Goal: Complete application form

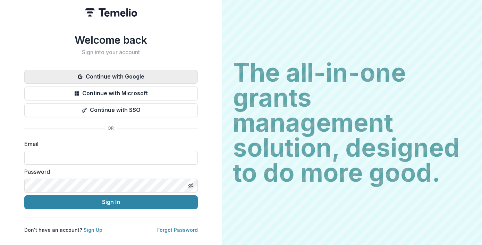
click at [171, 74] on button "Continue with Google" at bounding box center [111, 77] width 174 height 14
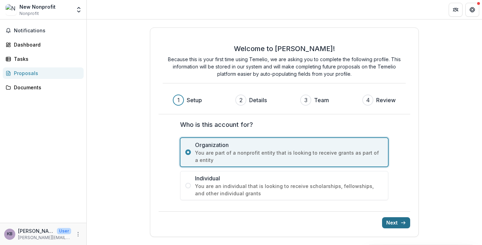
click at [399, 222] on button "Next" at bounding box center [396, 222] width 28 height 11
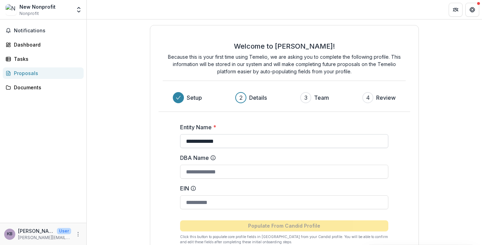
click at [314, 142] on input "**********" at bounding box center [284, 141] width 208 height 14
type input "*"
type input "**********"
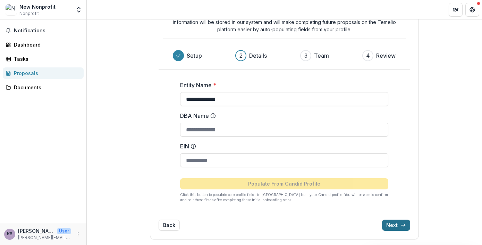
click at [395, 228] on button "Next" at bounding box center [396, 225] width 28 height 11
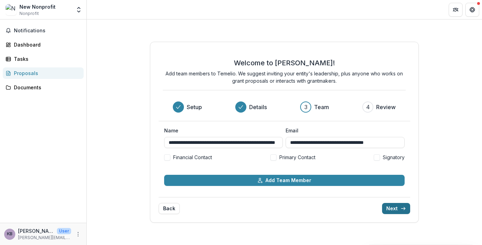
scroll to position [0, 0]
click at [290, 157] on span "Primary Contact" at bounding box center [298, 157] width 36 height 7
click at [398, 209] on button "Next" at bounding box center [396, 208] width 28 height 11
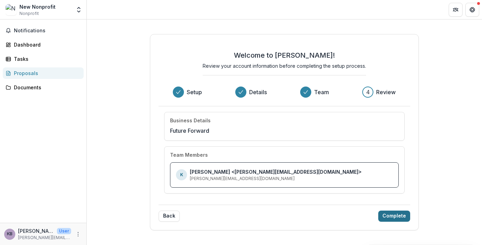
click at [398, 217] on button "Complete" at bounding box center [395, 215] width 32 height 11
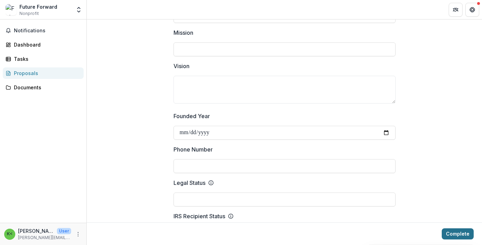
scroll to position [214, 0]
click at [464, 231] on button "Complete" at bounding box center [458, 233] width 32 height 11
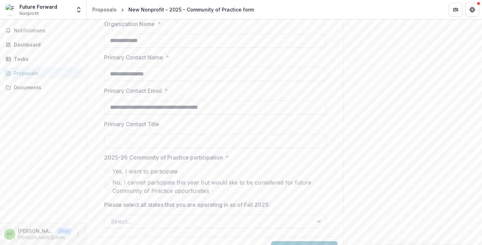
scroll to position [268, 0]
click at [189, 47] on input "**********" at bounding box center [215, 40] width 222 height 14
type input "**********"
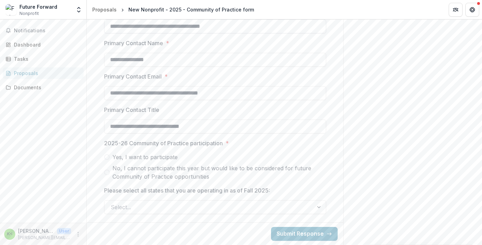
scroll to position [330, 0]
click at [163, 154] on span "Yes, I want to participate" at bounding box center [145, 157] width 65 height 8
type input "**********"
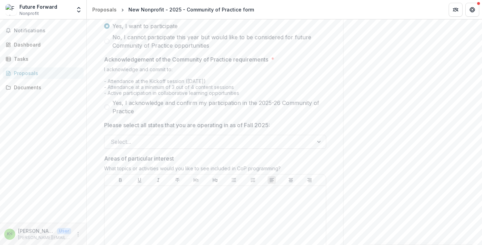
scroll to position [415, 0]
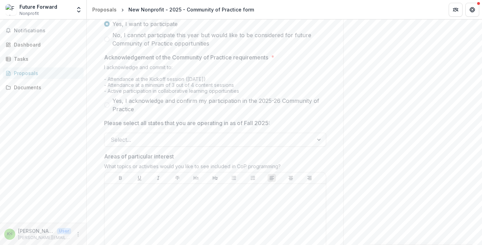
click at [125, 113] on span "Yes, I acknowledge and confirm my participation in the 2025-26 Community of Pra…" at bounding box center [220, 105] width 214 height 17
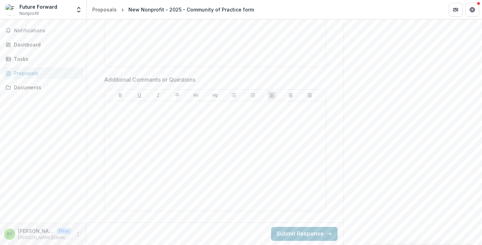
scroll to position [690, 0]
click at [320, 232] on button "Submit Response" at bounding box center [304, 234] width 67 height 14
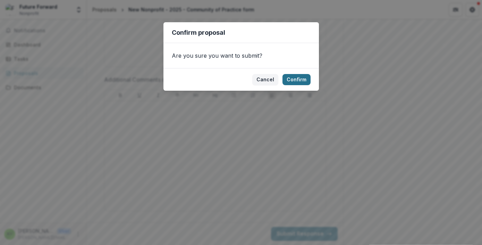
click at [287, 79] on button "Confirm" at bounding box center [297, 79] width 28 height 11
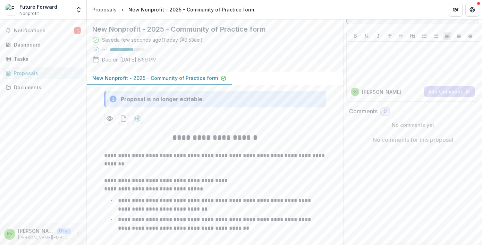
scroll to position [36, 0]
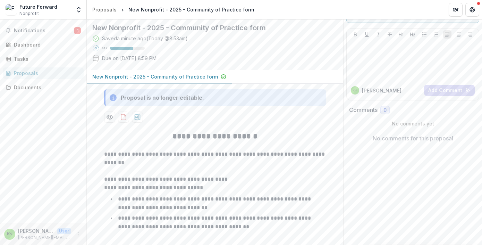
click at [275, 66] on div "New Nonprofit - 2025 - Community of Practice form Saved a minute ago ( Today @ …" at bounding box center [210, 44] width 246 height 52
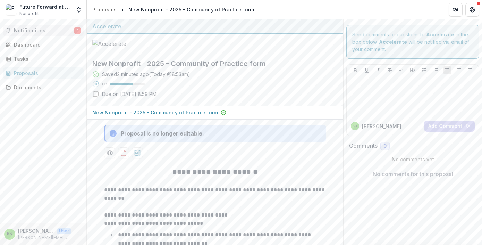
click at [55, 29] on span "Notifications" at bounding box center [44, 31] width 60 height 6
